Goal: Navigation & Orientation: Find specific page/section

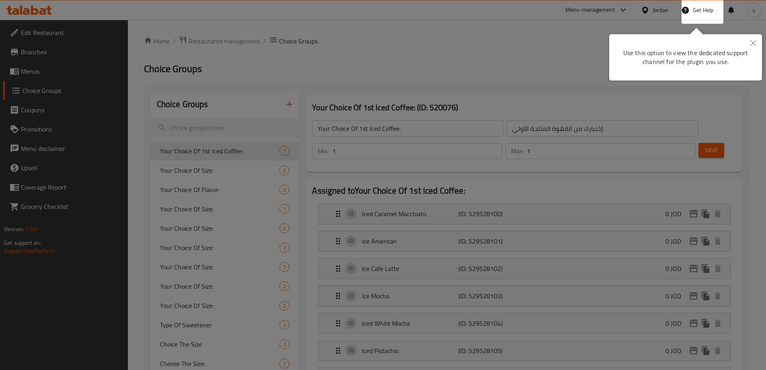
click at [372, 108] on div at bounding box center [383, 185] width 766 height 370
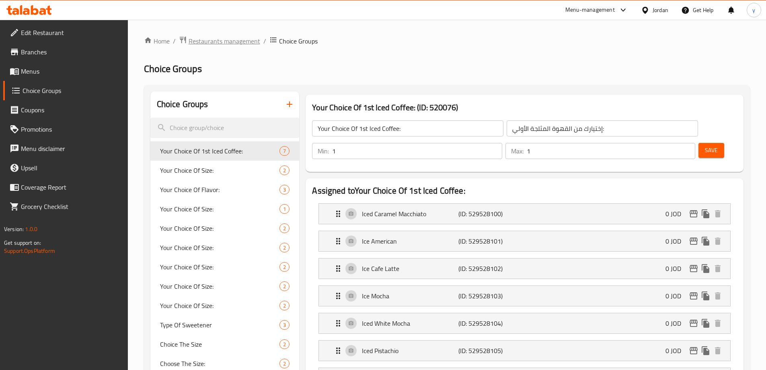
click at [236, 41] on span "Restaurants management" at bounding box center [225, 41] width 72 height 10
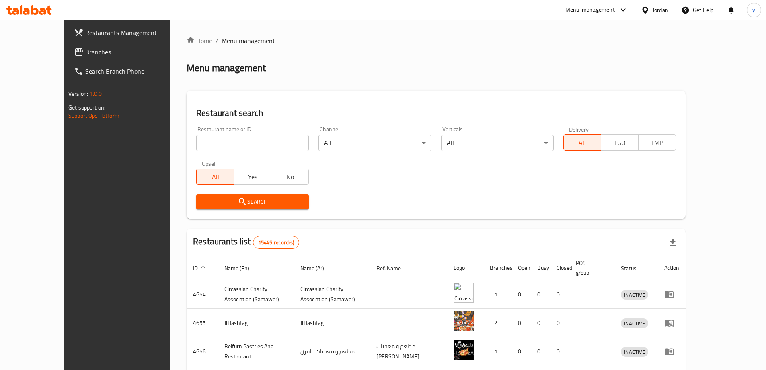
click at [85, 52] on span "Branches" at bounding box center [135, 52] width 101 height 10
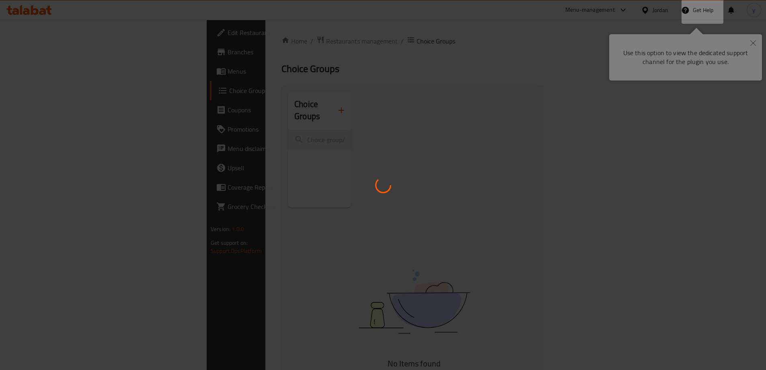
click at [489, 43] on div at bounding box center [383, 185] width 766 height 370
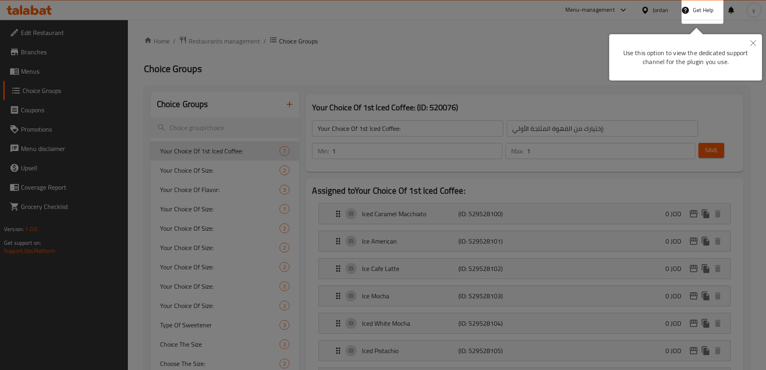
click at [561, 30] on body "​ Menu-management Jordan Get Help y Edit Restaurant Branches Menus Choice Group…" at bounding box center [383, 195] width 766 height 350
click at [751, 43] on icon "Close" at bounding box center [754, 43] width 6 height 6
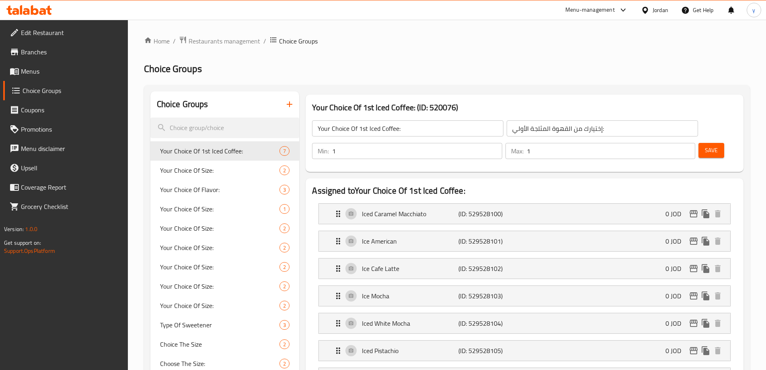
click at [636, 5] on div "Jordan" at bounding box center [655, 9] width 40 height 19
click at [657, 10] on div "Jordan" at bounding box center [661, 10] width 16 height 9
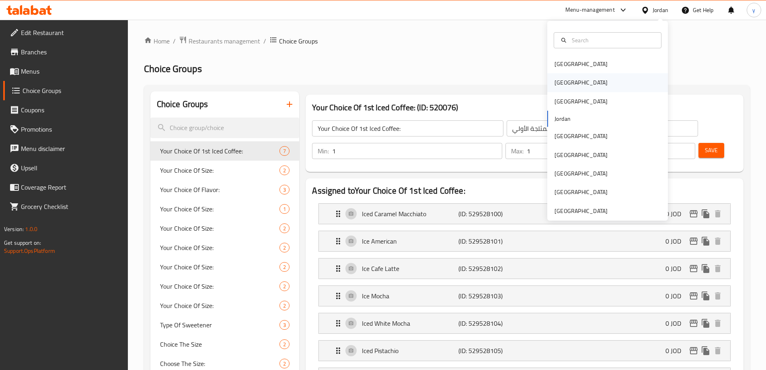
click at [564, 84] on div "[GEOGRAPHIC_DATA]" at bounding box center [581, 82] width 66 height 19
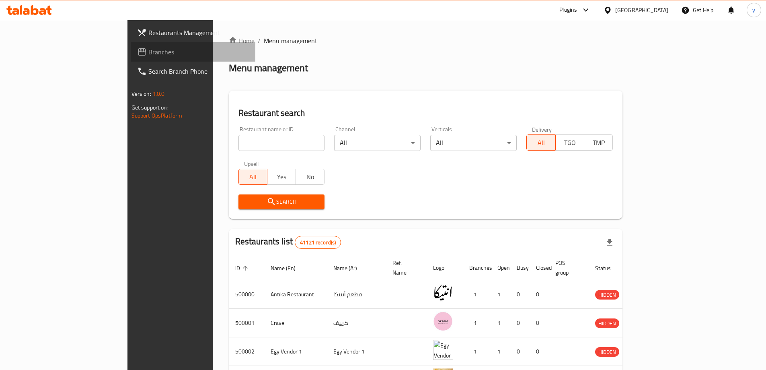
click at [148, 54] on span "Branches" at bounding box center [198, 52] width 101 height 10
